Goal: Navigation & Orientation: Find specific page/section

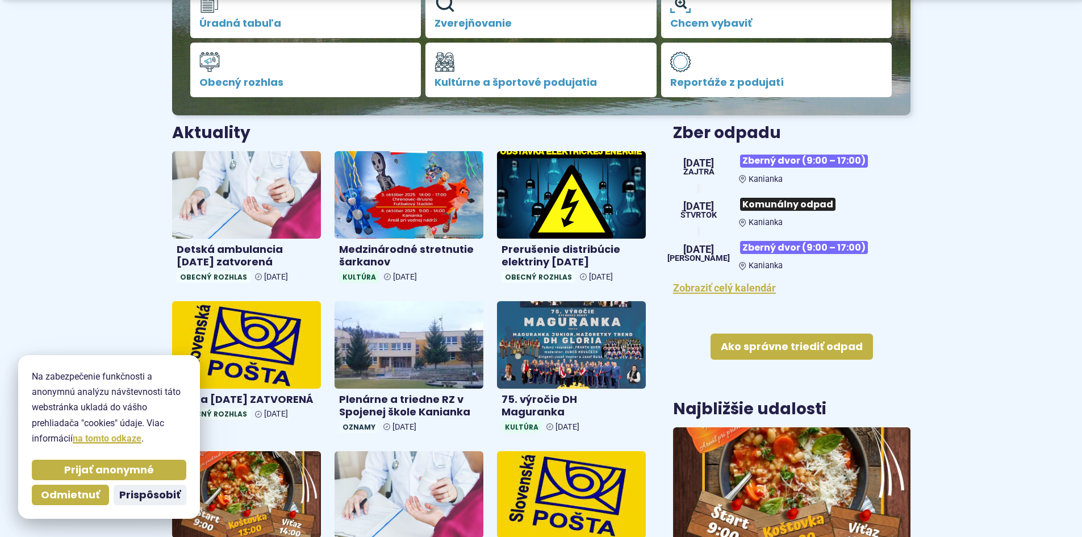
scroll to position [341, 0]
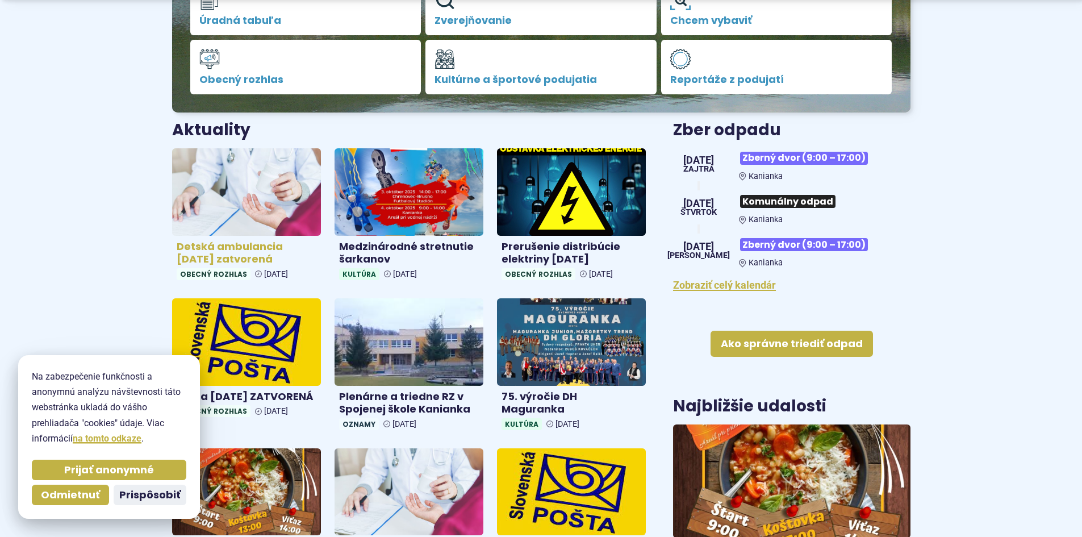
click at [223, 256] on h4 "Detská ambulancia [DATE] zatvorená" at bounding box center [247, 253] width 140 height 26
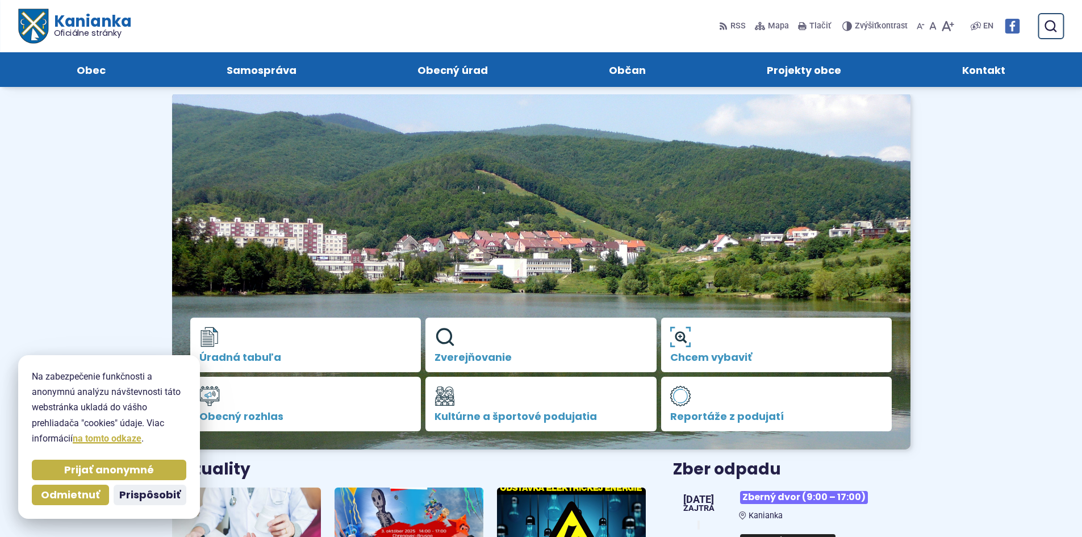
scroll to position [0, 0]
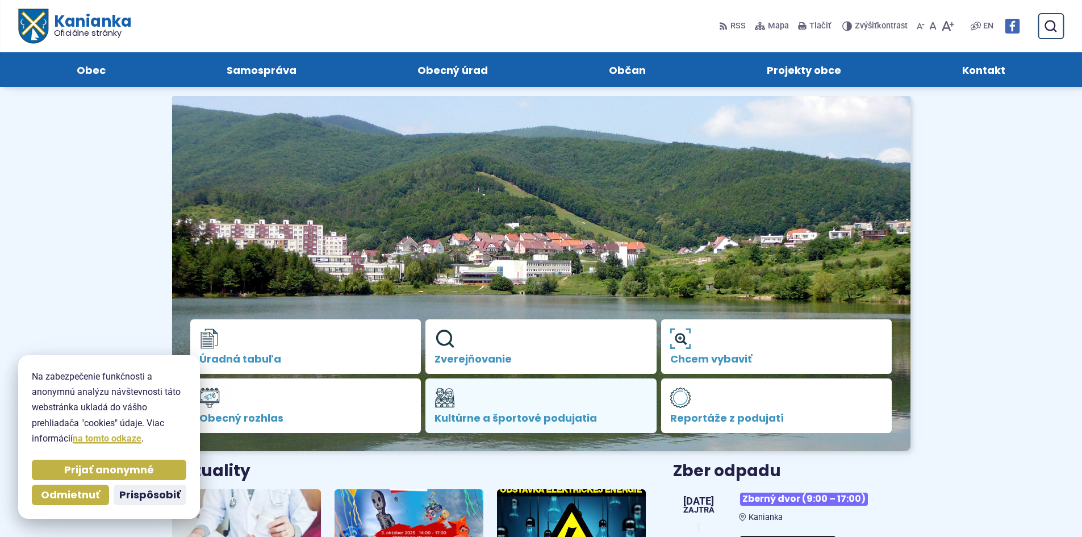
click at [545, 401] on link "Kultúrne a športové podujatia" at bounding box center [540, 405] width 231 height 55
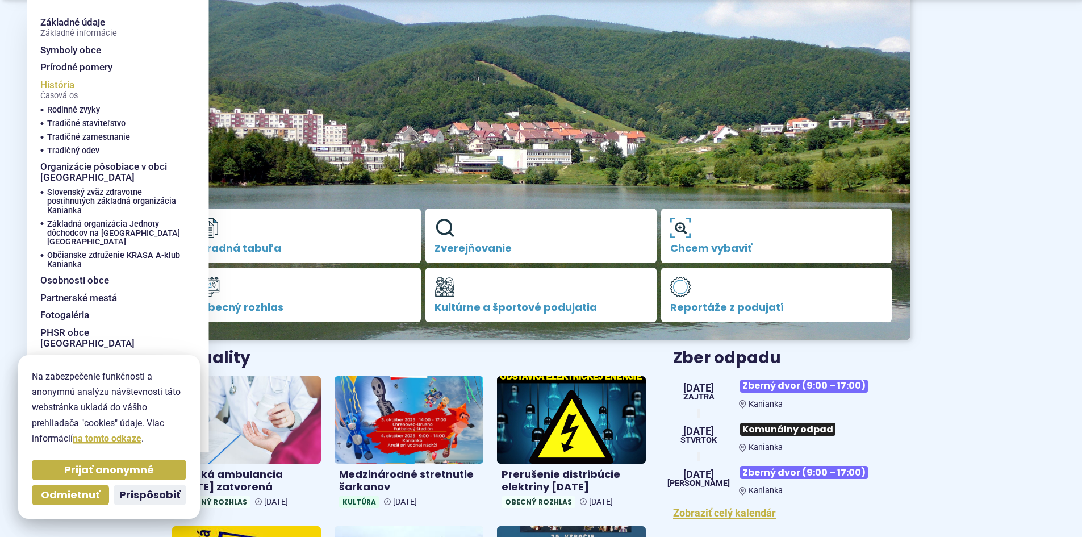
scroll to position [114, 0]
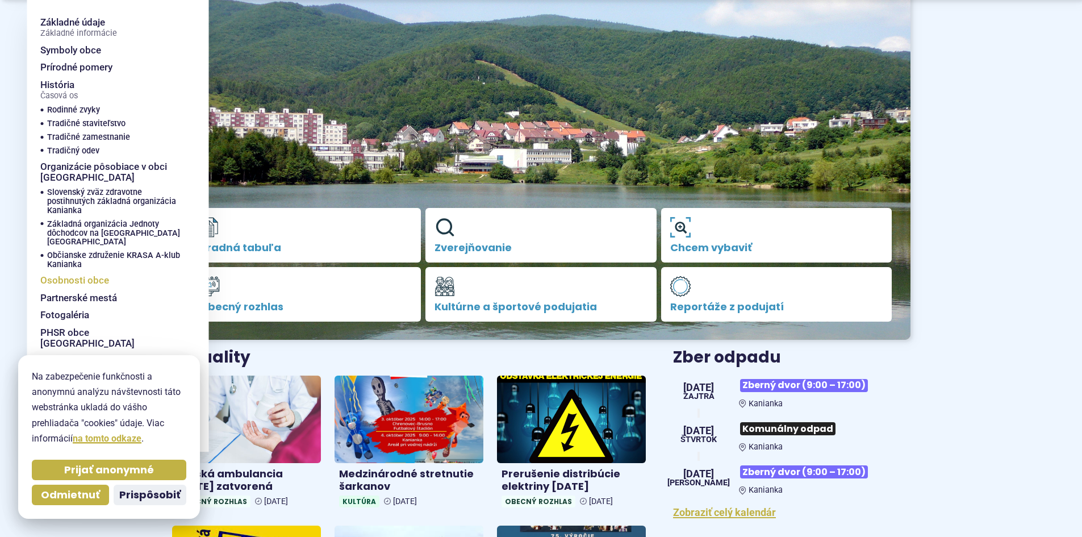
click at [78, 271] on span "Osobnosti obce" at bounding box center [74, 280] width 69 height 18
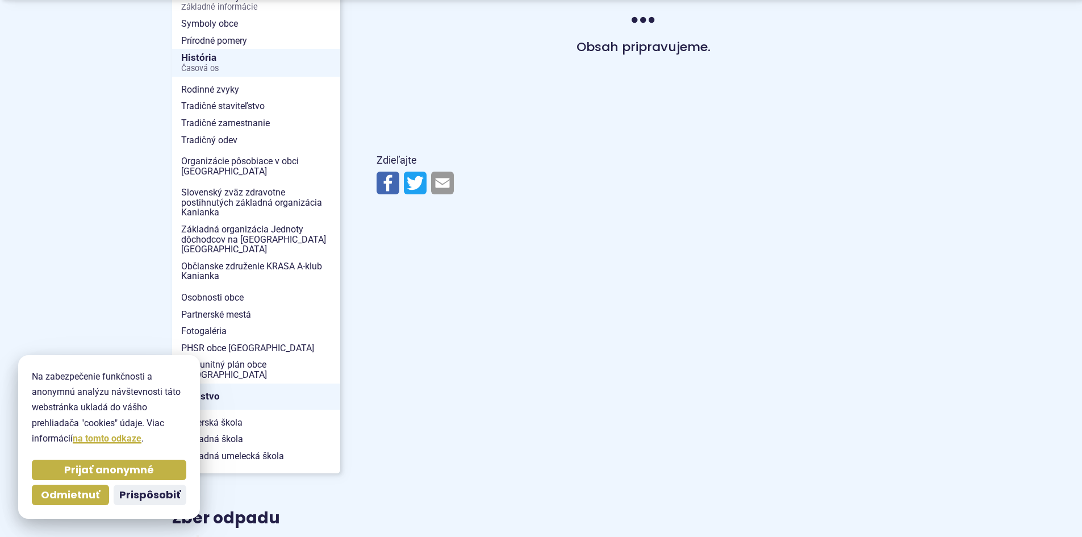
scroll to position [284, 0]
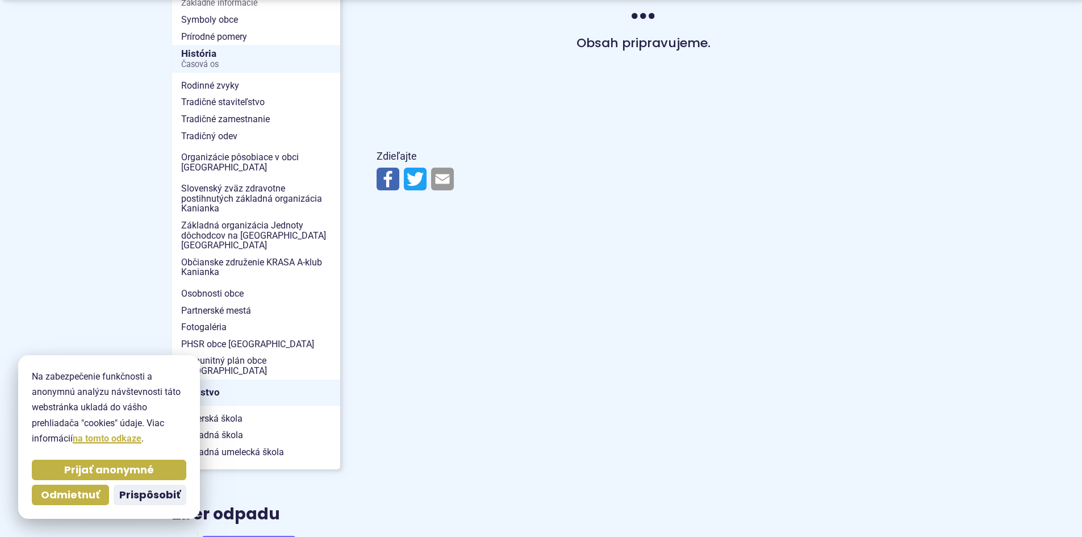
click at [386, 185] on img at bounding box center [387, 179] width 23 height 23
